Goal: Task Accomplishment & Management: Complete application form

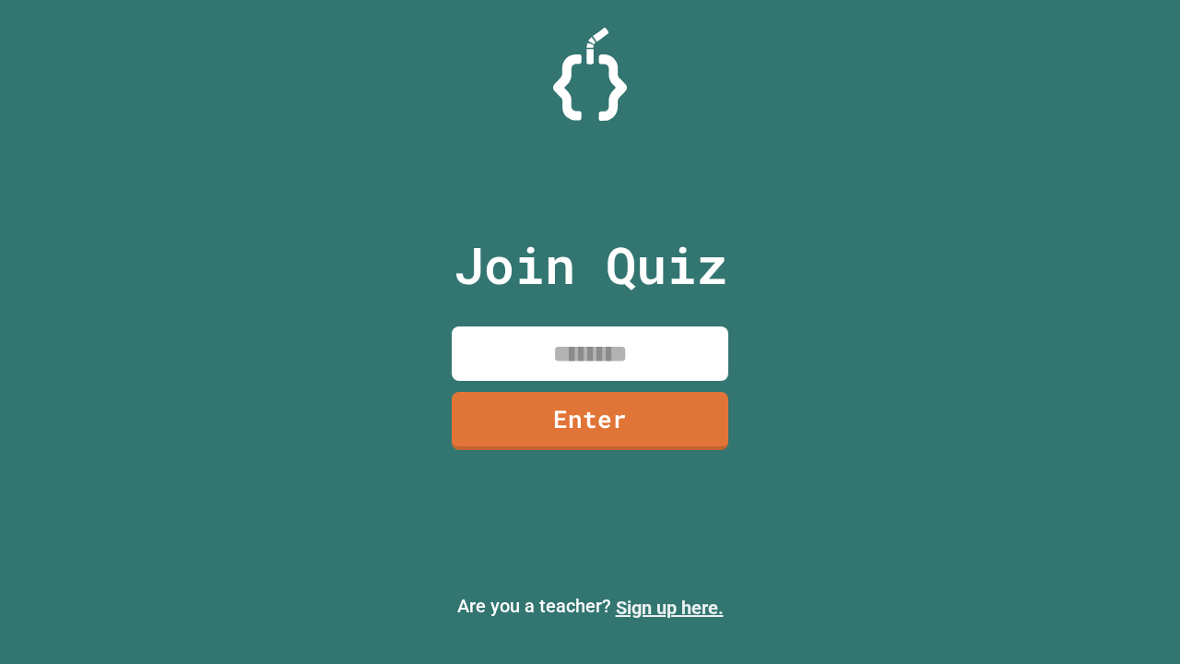
click at [669, 608] on link "Sign up here." at bounding box center [670, 608] width 108 height 22
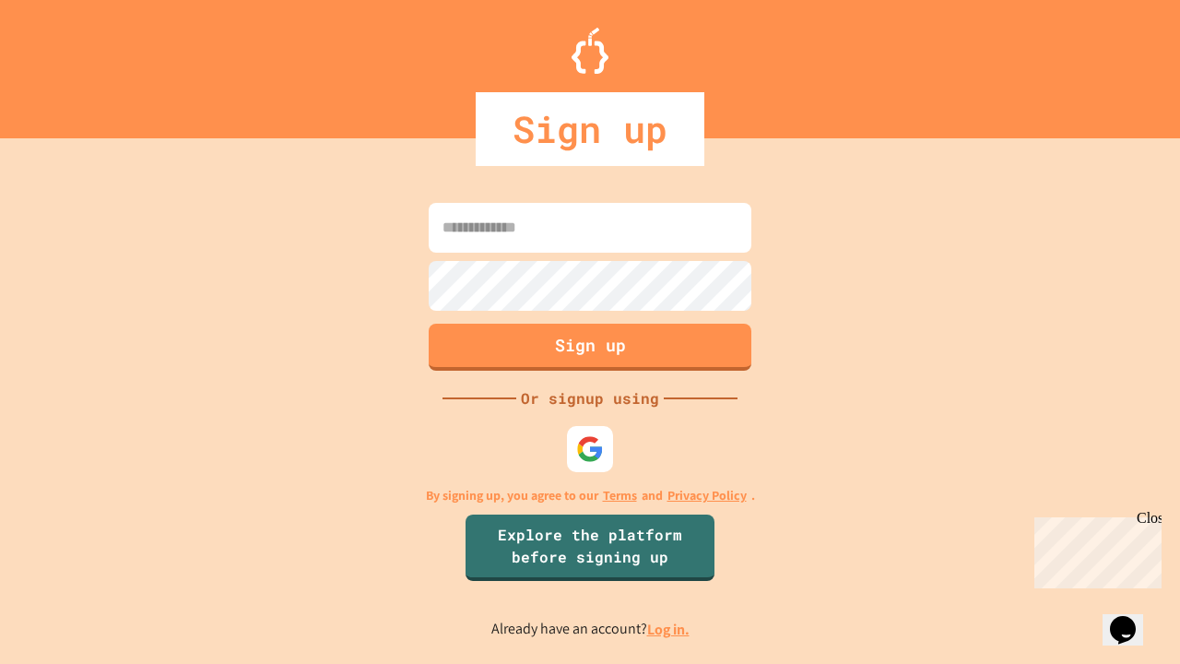
click at [669, 629] on link "Log in." at bounding box center [668, 629] width 42 height 19
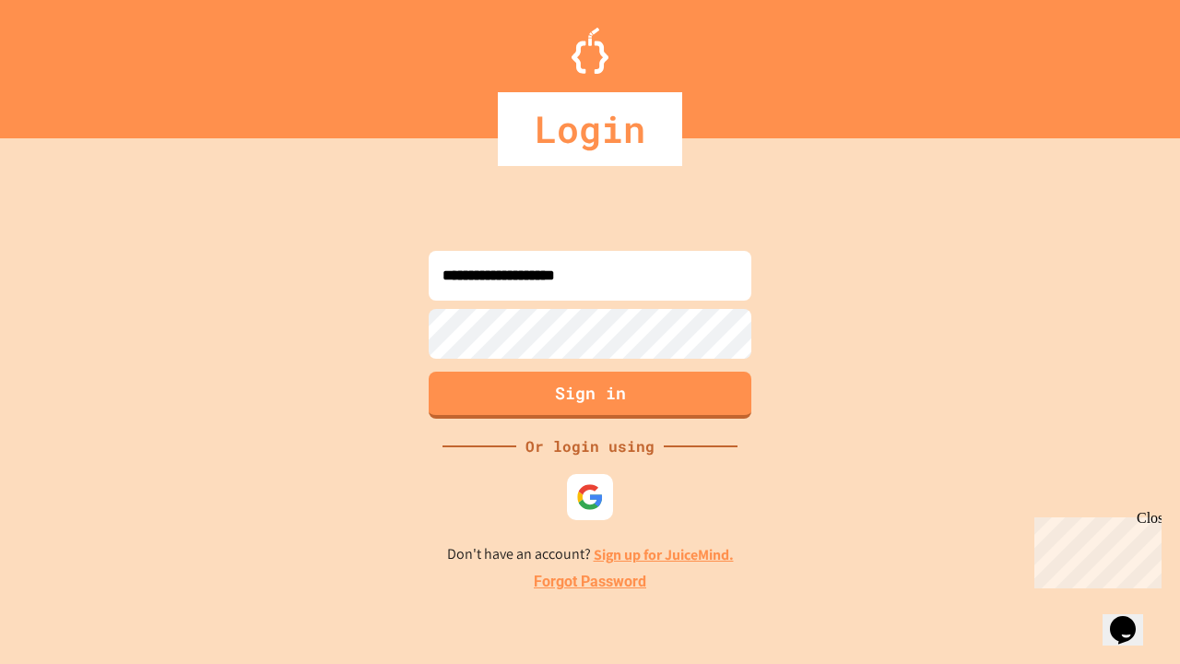
type input "**********"
